Goal: Task Accomplishment & Management: Use online tool/utility

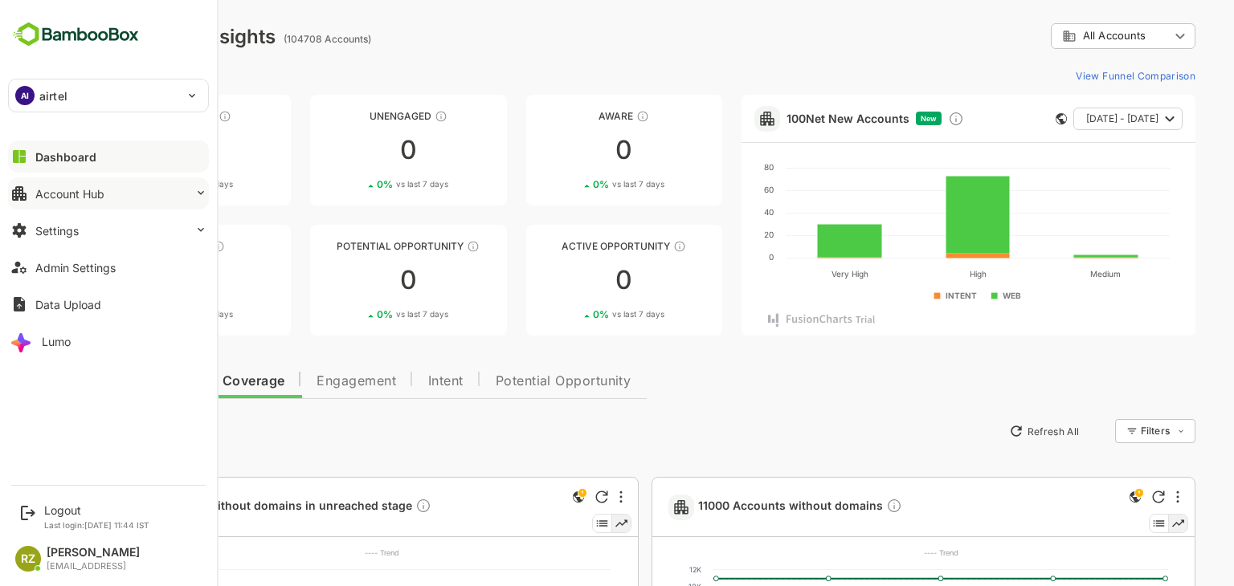
click at [114, 198] on button "Account Hub" at bounding box center [108, 194] width 201 height 32
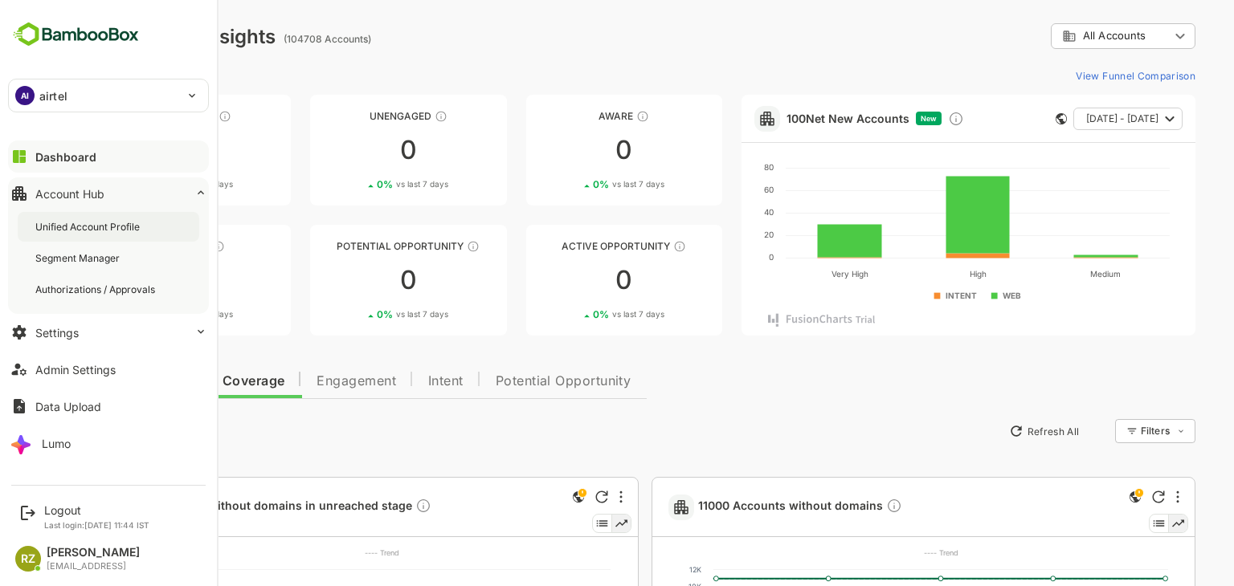
click at [110, 226] on div "Unified Account Profile" at bounding box center [89, 227] width 108 height 14
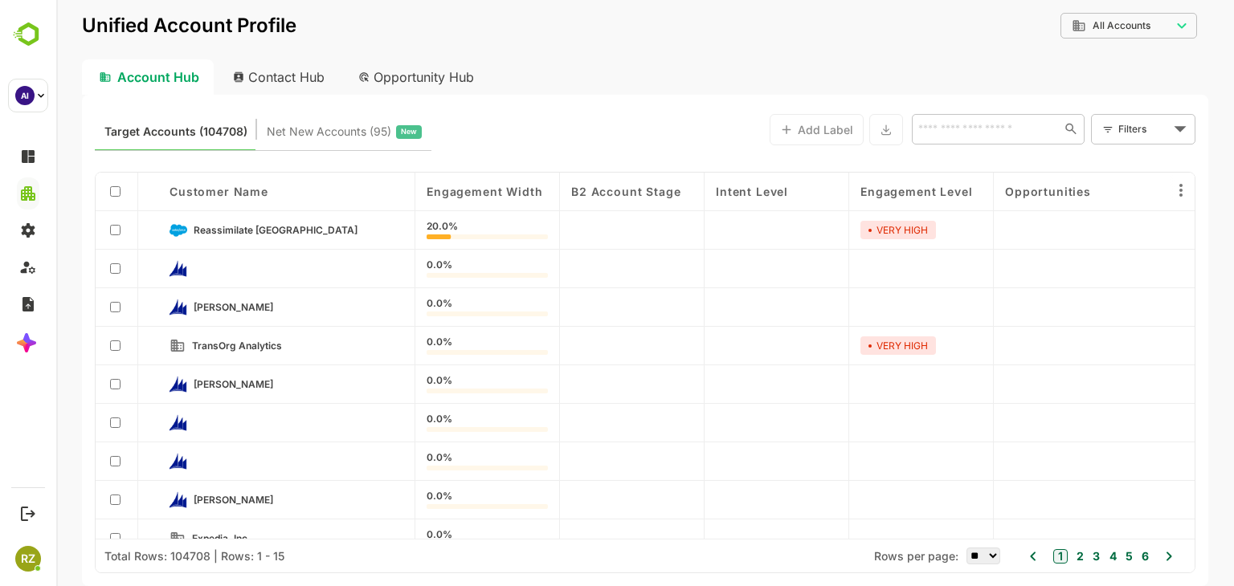
click at [303, 81] on div "Contact Hub" at bounding box center [279, 76] width 119 height 35
type input "**********"
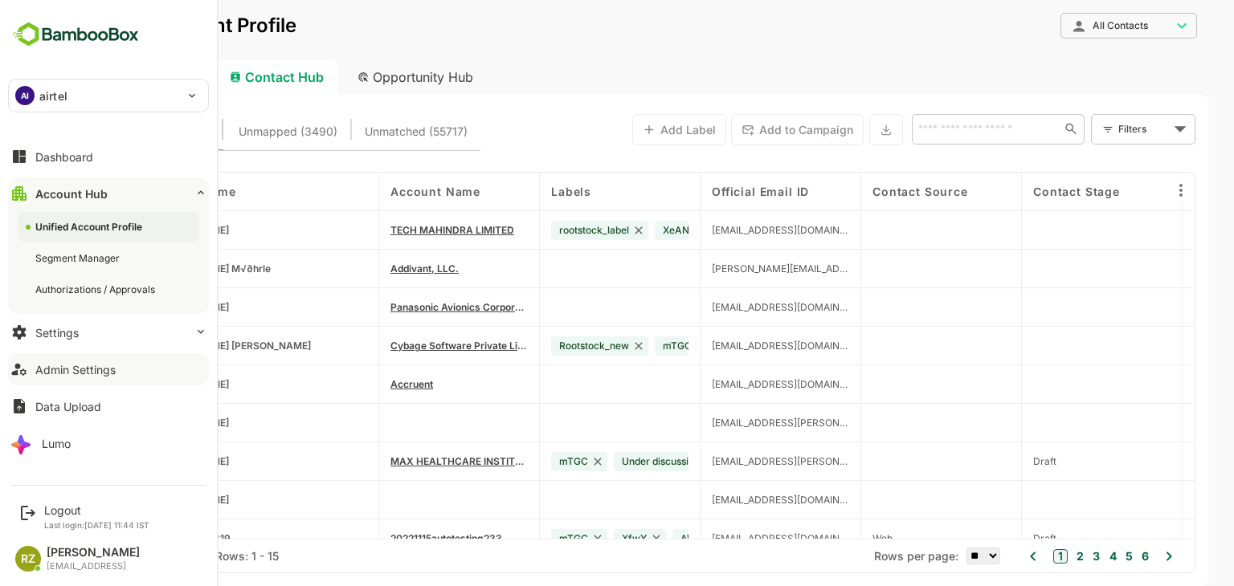
click at [84, 364] on div "Admin Settings" at bounding box center [75, 370] width 80 height 14
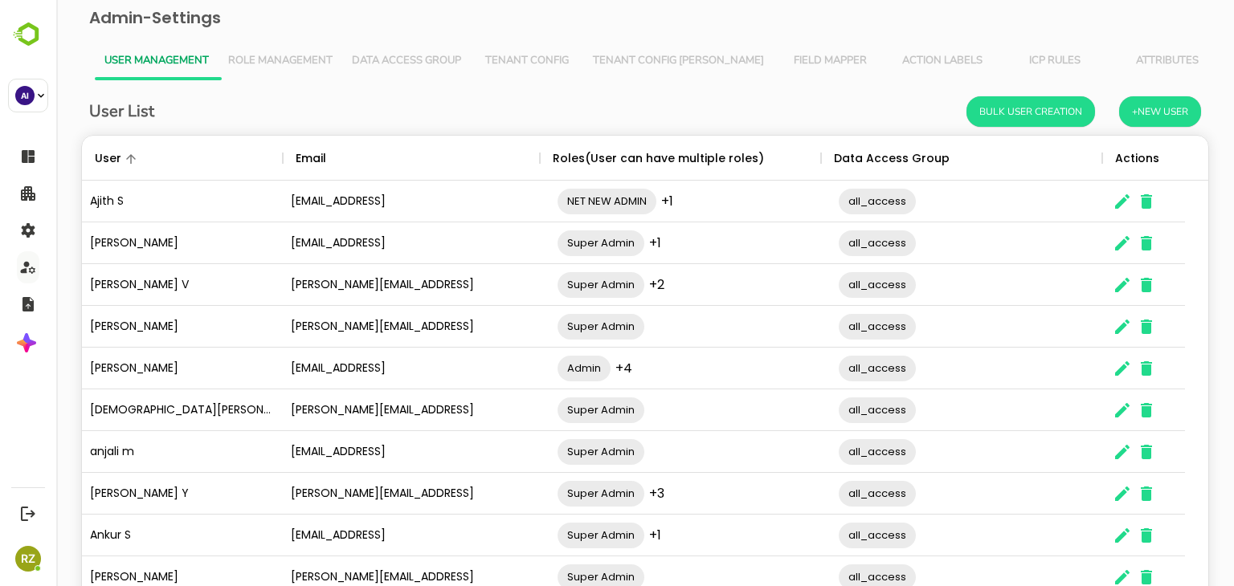
scroll to position [459, 1102]
click at [656, 62] on span "Tenant Config [PERSON_NAME]" at bounding box center [678, 61] width 171 height 13
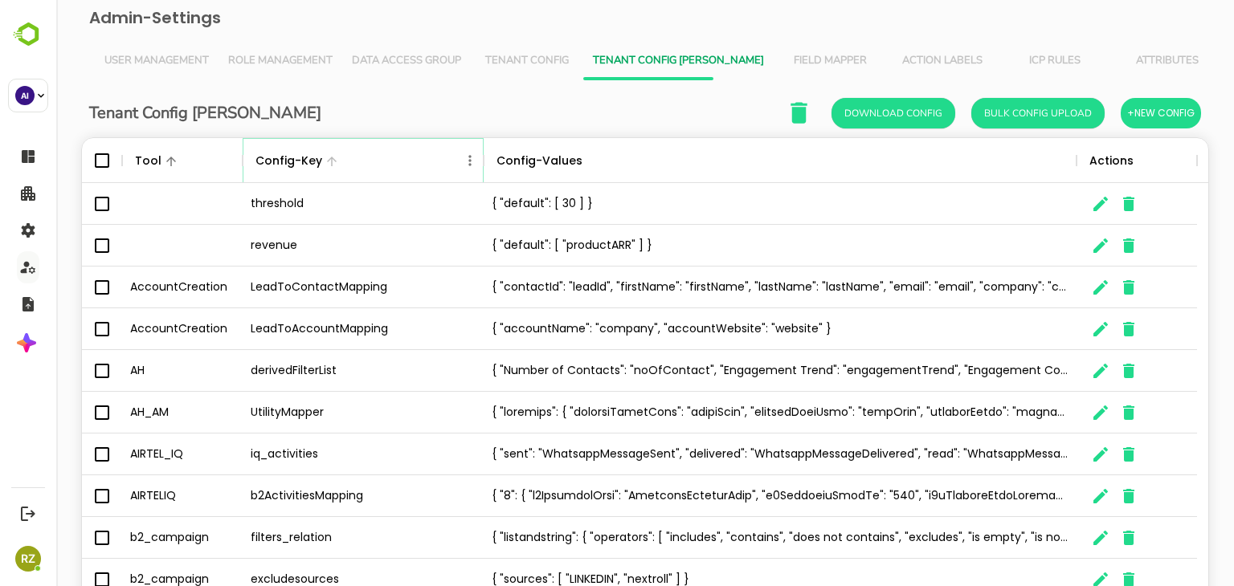
click at [470, 164] on icon "Menu" at bounding box center [469, 160] width 2 height 10
click at [431, 280] on li "Filter" at bounding box center [425, 278] width 111 height 29
select select "*********"
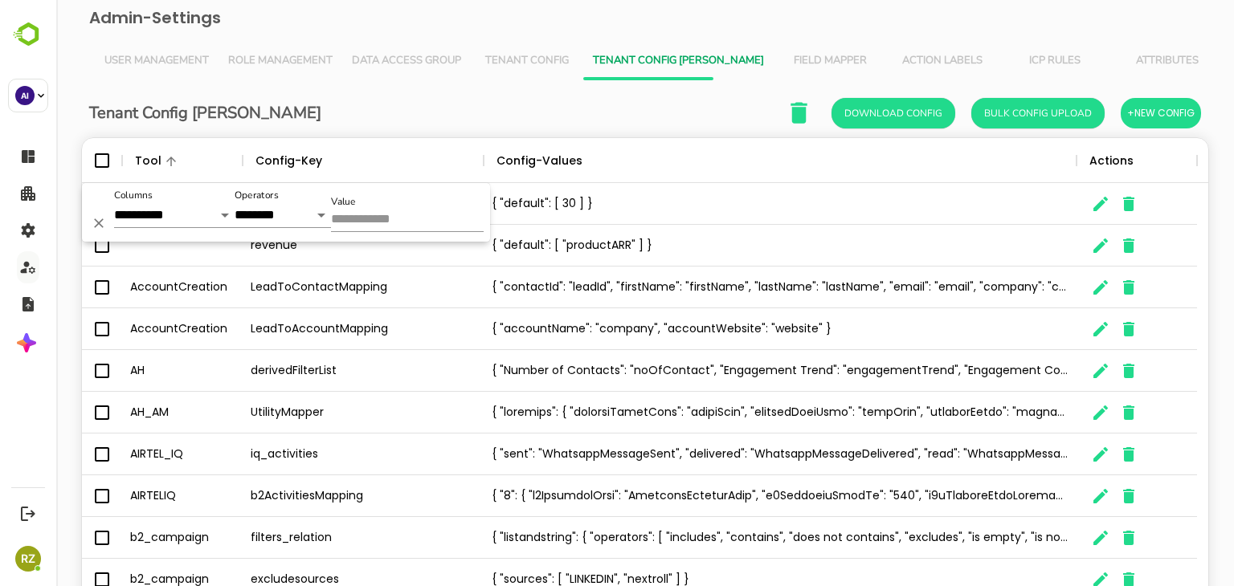
click at [388, 216] on input "Value" at bounding box center [407, 220] width 153 height 23
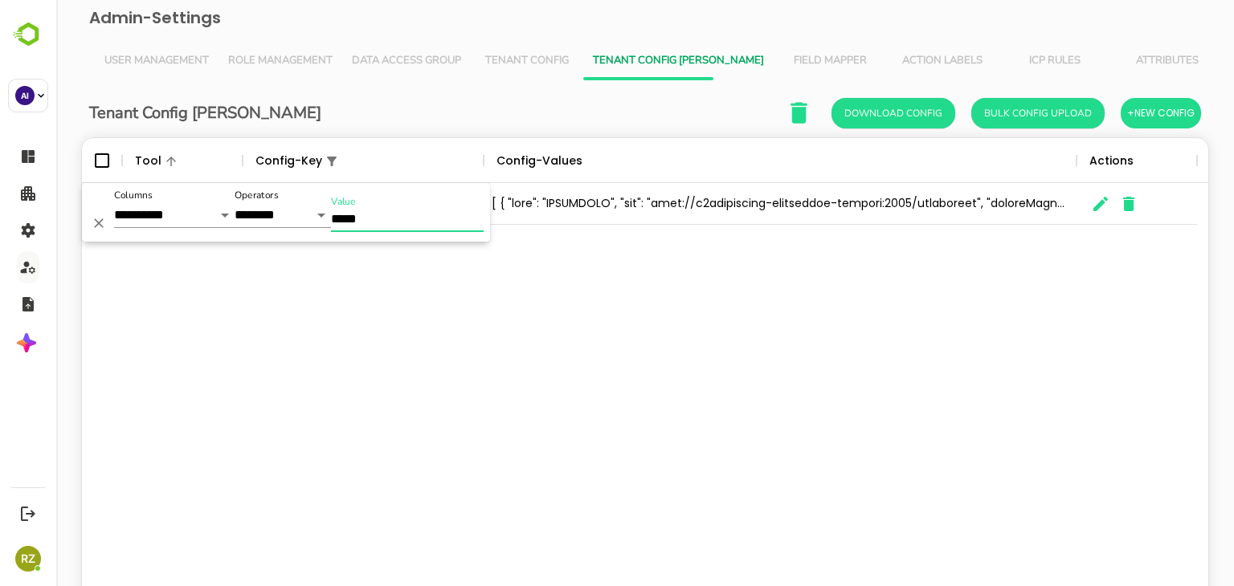
type input "*****"
click at [607, 341] on div "MAP Tools" at bounding box center [645, 396] width 1126 height 426
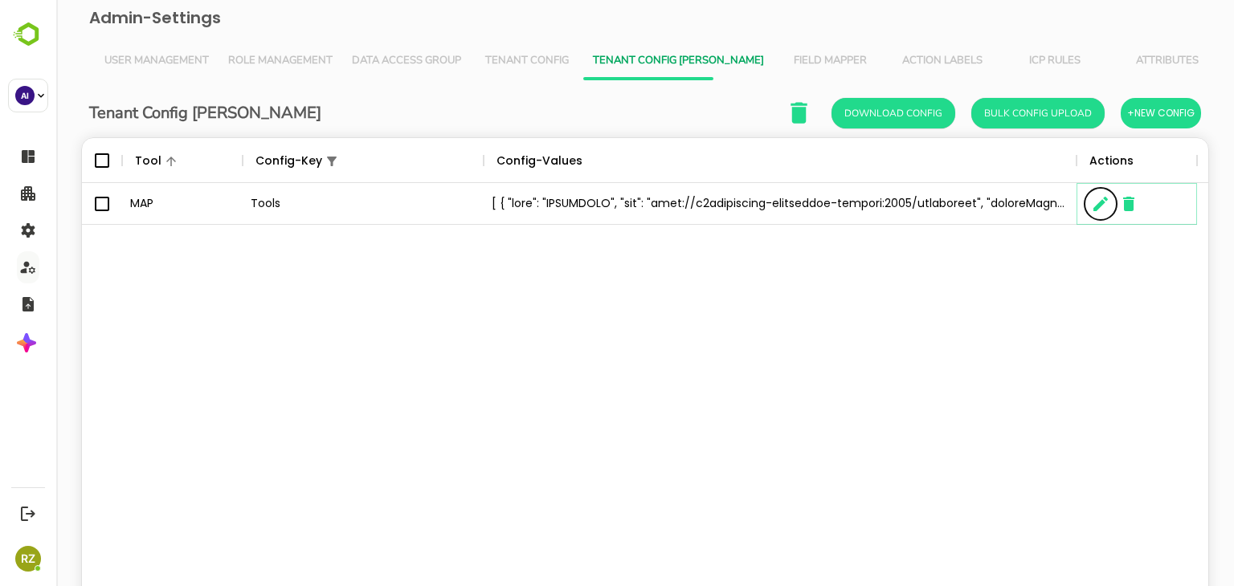
click at [1088, 206] on button "The User Data" at bounding box center [1101, 204] width 32 height 32
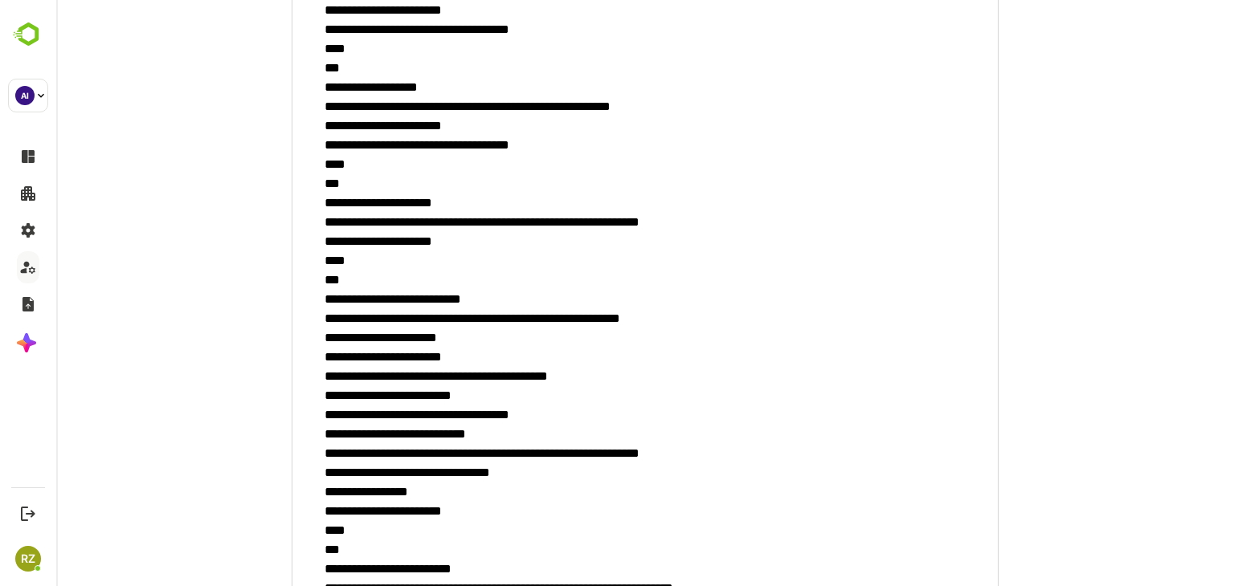
scroll to position [1559, 0]
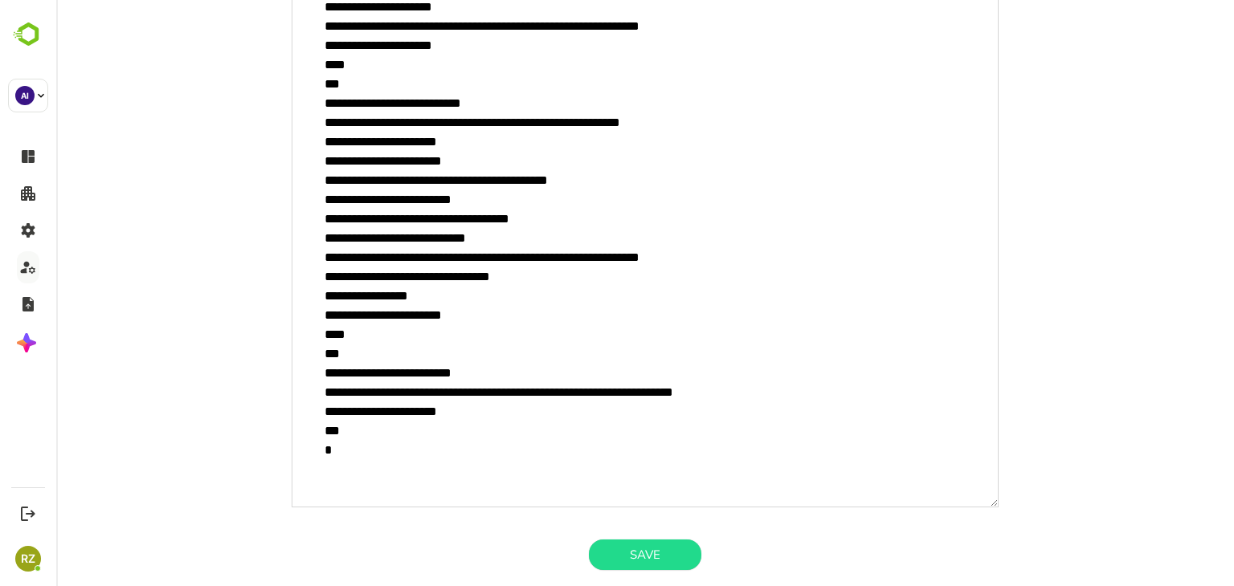
drag, startPoint x: 322, startPoint y: 366, endPoint x: 358, endPoint y: 422, distance: 66.9
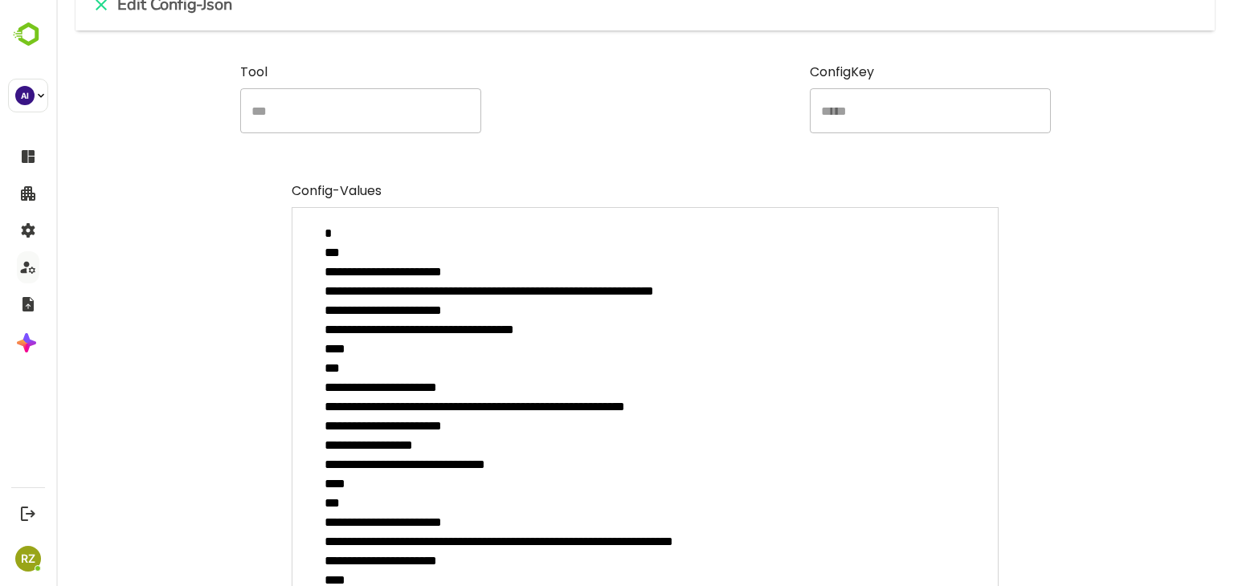
scroll to position [53, 0]
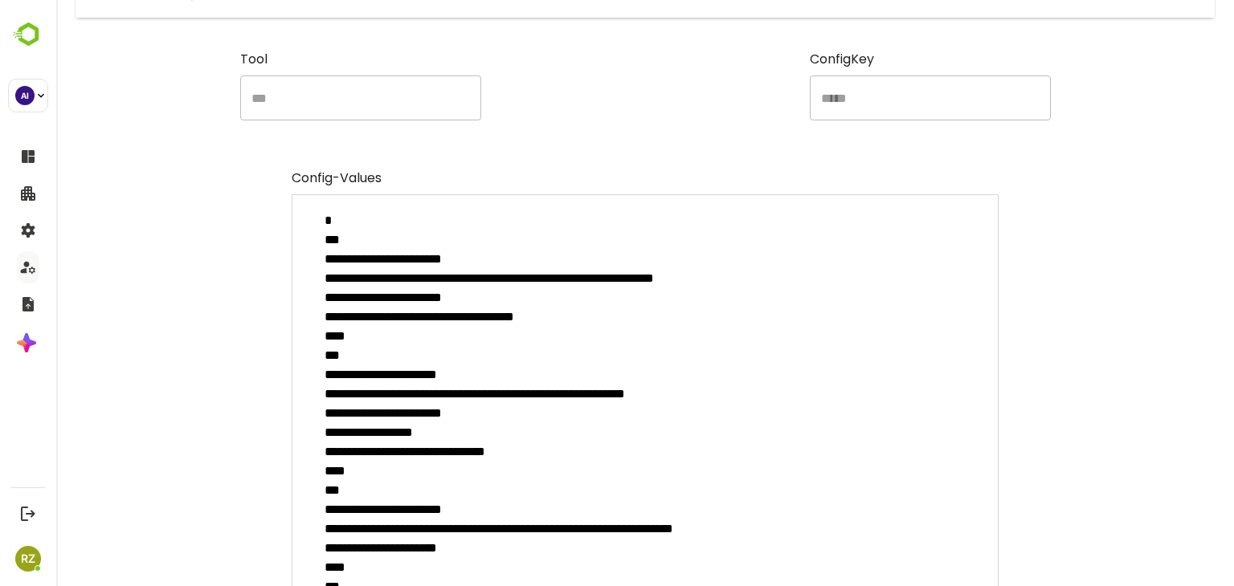
drag, startPoint x: 327, startPoint y: 274, endPoint x: 789, endPoint y: 278, distance: 461.9
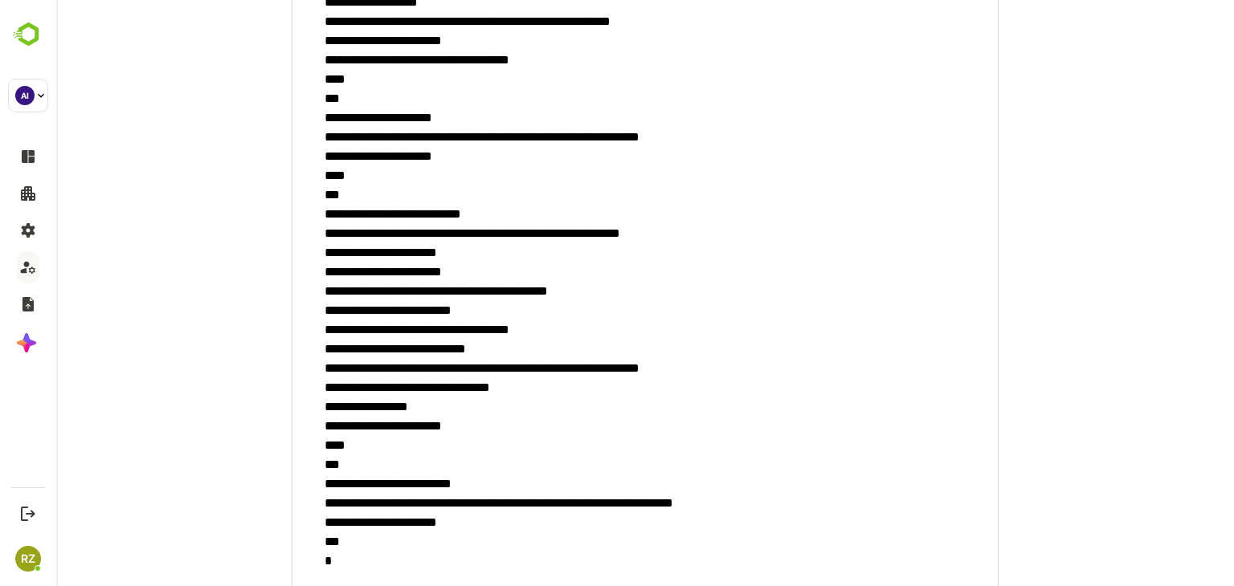
scroll to position [1559, 0]
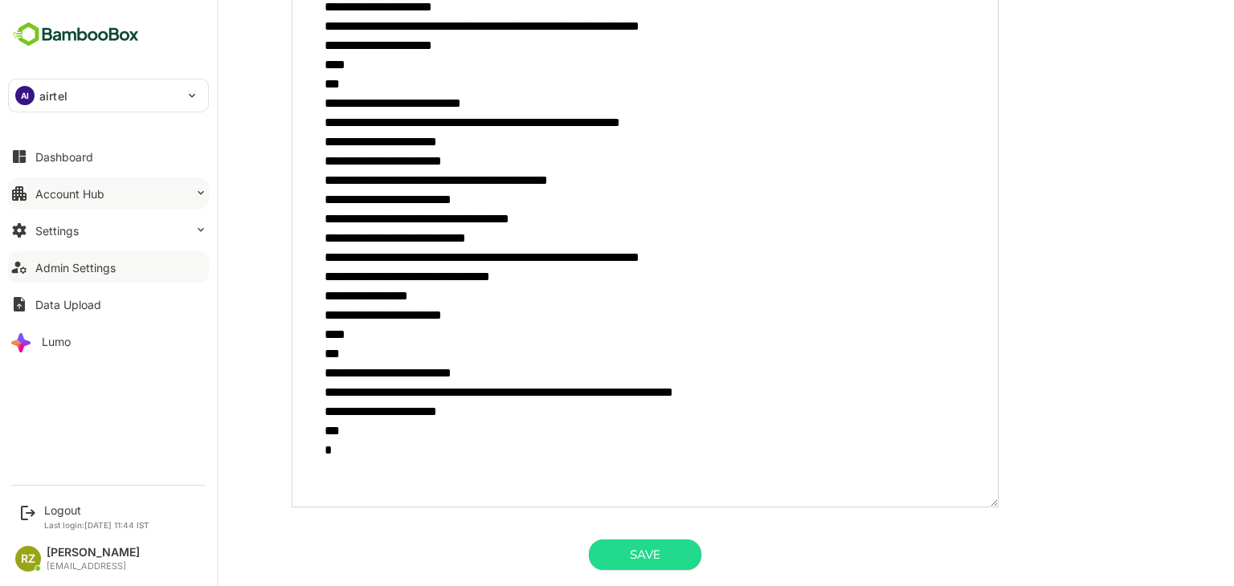
click at [95, 187] on div "Account Hub" at bounding box center [69, 194] width 69 height 14
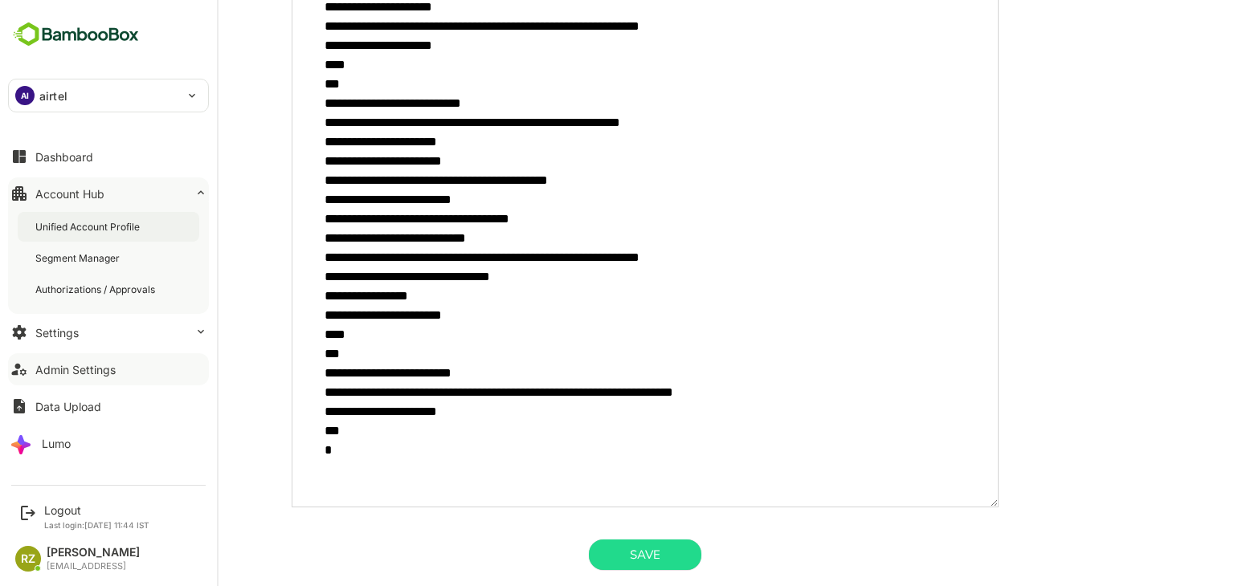
click at [112, 225] on div "Unified Account Profile" at bounding box center [89, 227] width 108 height 14
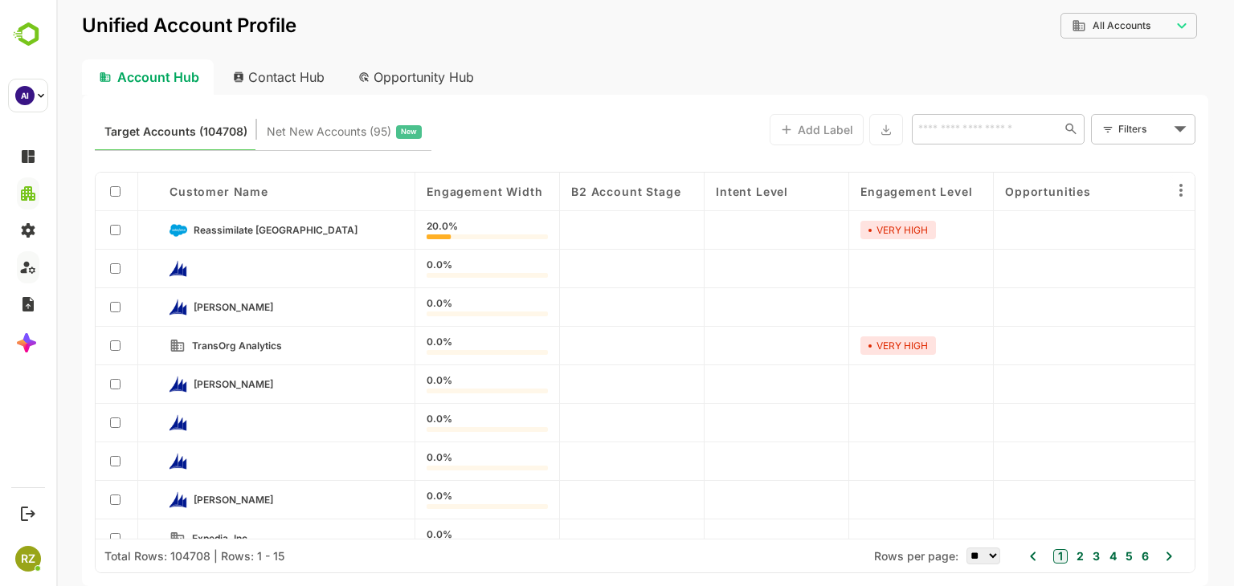
click at [278, 80] on div "Contact Hub" at bounding box center [279, 76] width 119 height 35
type input "**********"
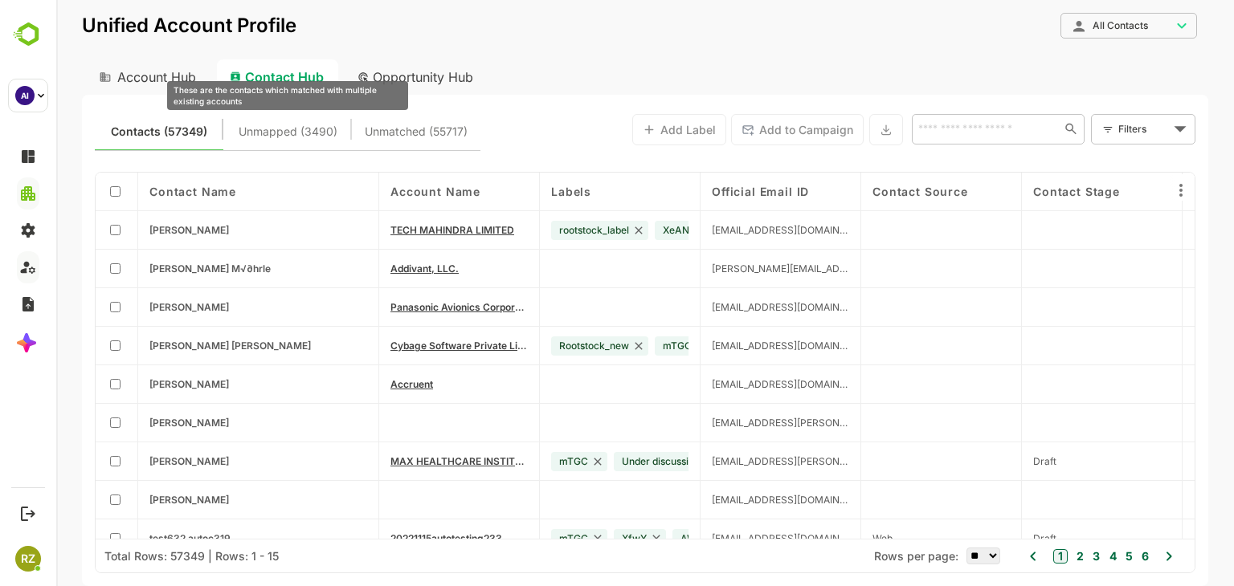
click at [289, 139] on span "Unmapped (3490)" at bounding box center [288, 131] width 99 height 21
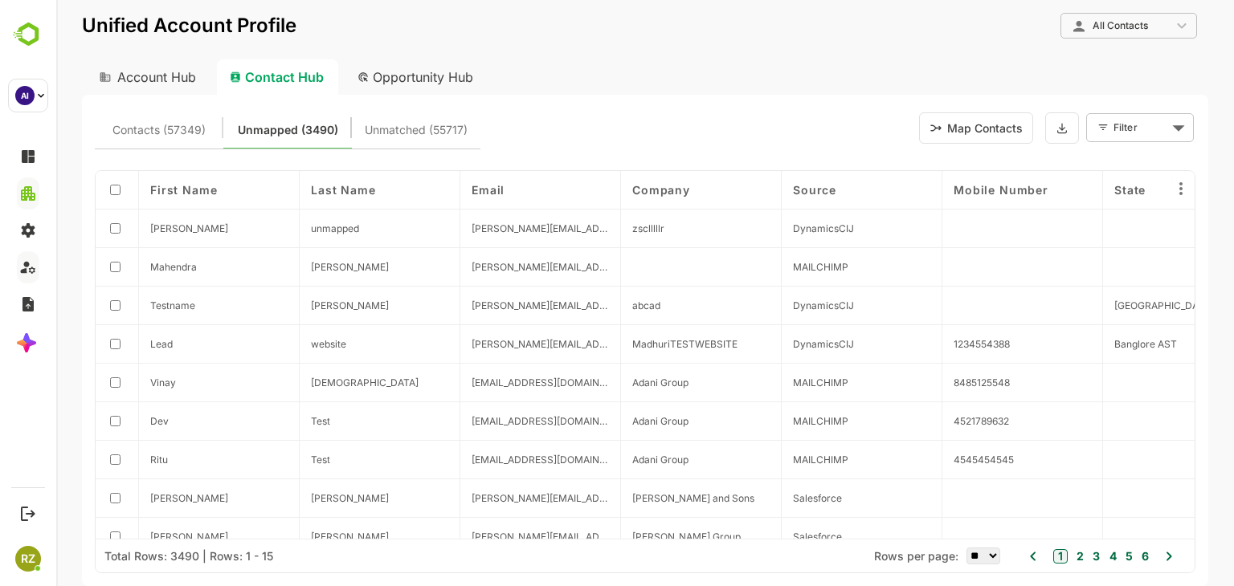
click at [983, 124] on button "Map Contacts" at bounding box center [976, 127] width 114 height 31
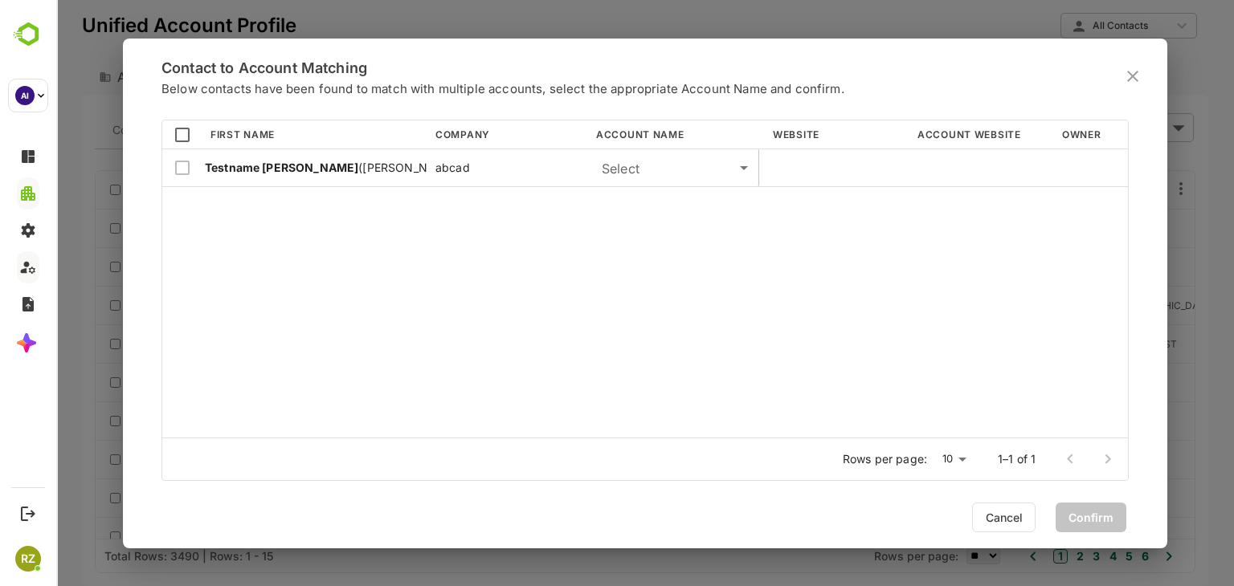
scroll to position [313, 961]
click at [631, 175] on body "**********" at bounding box center [645, 293] width 1178 height 586
click at [643, 204] on li "QKTest" at bounding box center [670, 207] width 177 height 29
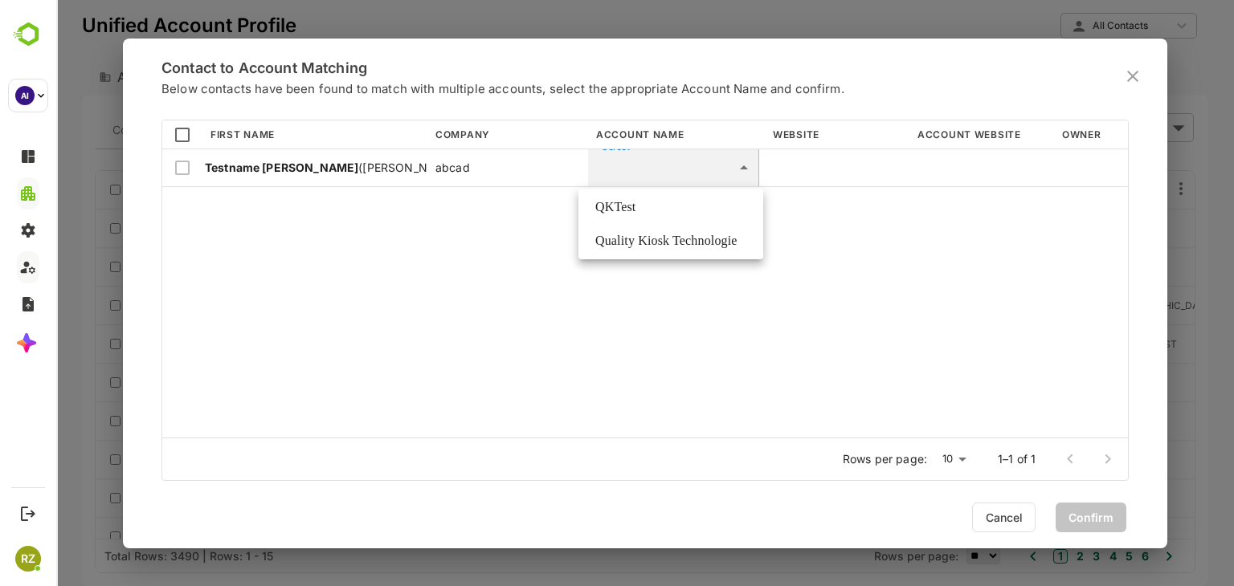
type input "**********"
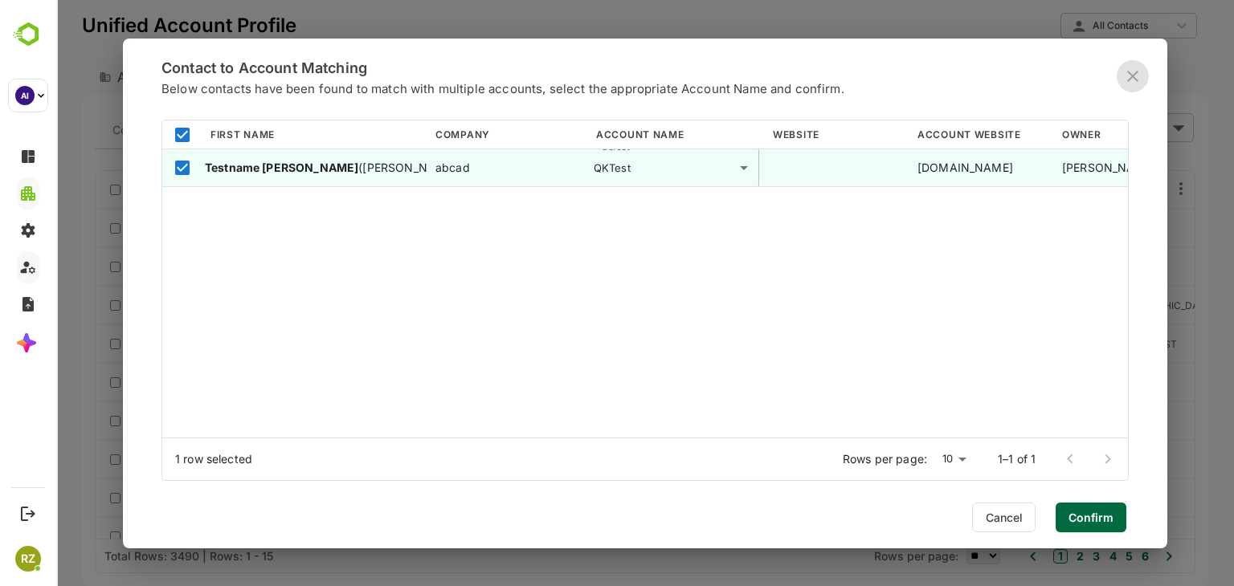
click at [1136, 83] on icon "close" at bounding box center [1132, 76] width 19 height 19
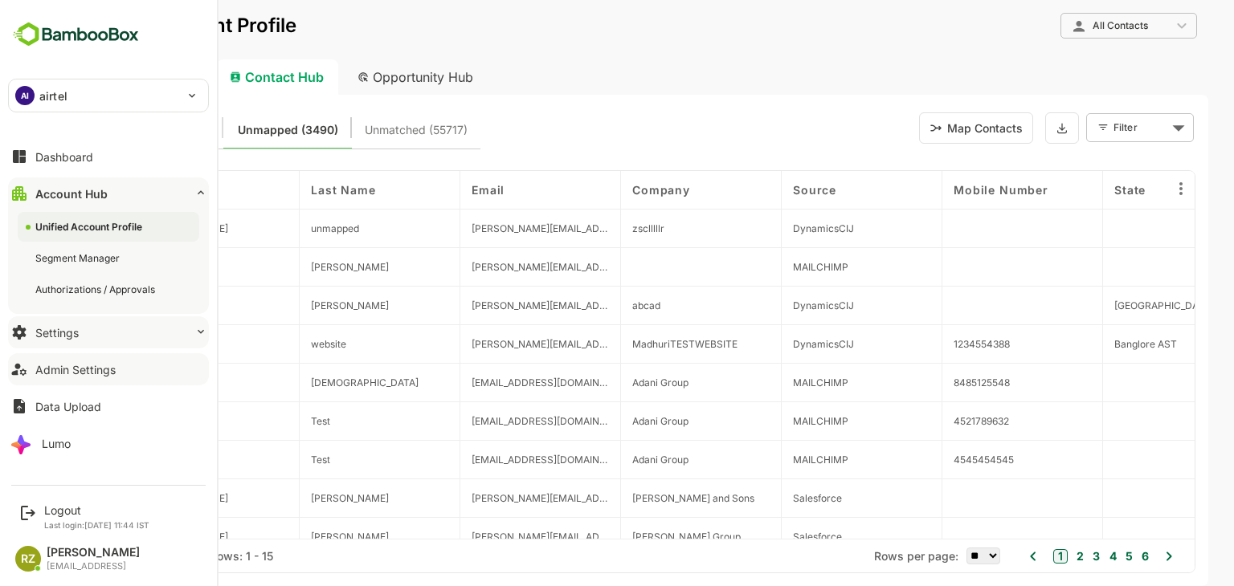
click at [118, 327] on button "Settings" at bounding box center [108, 333] width 201 height 32
click at [137, 360] on button "Admin Settings" at bounding box center [108, 369] width 201 height 32
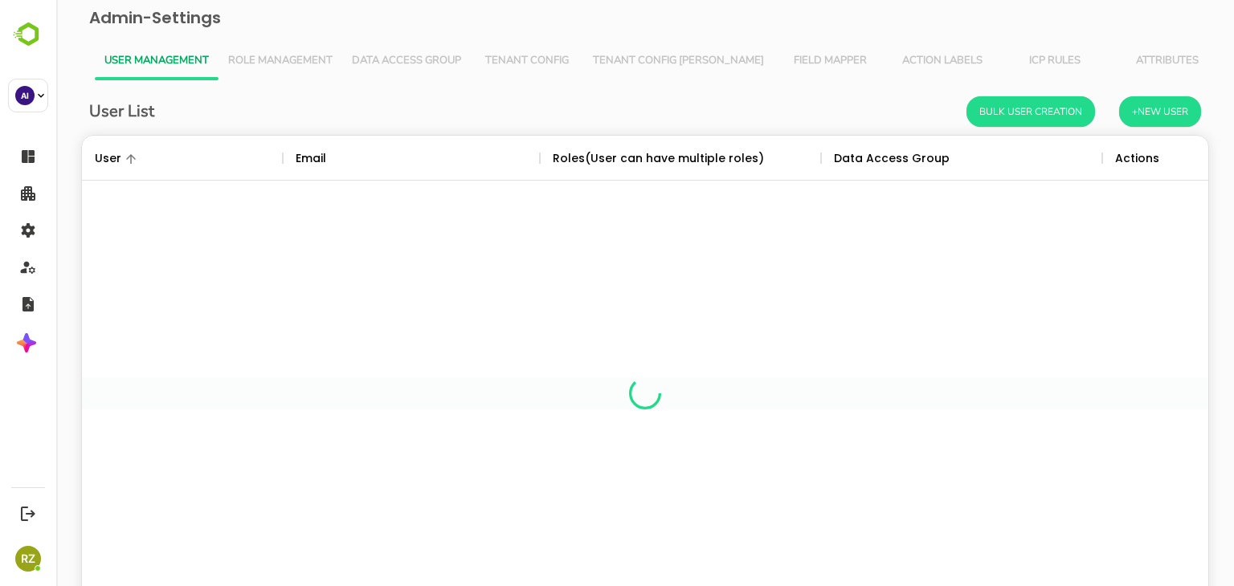
scroll to position [459, 1102]
